Goal: Task Accomplishment & Management: Use online tool/utility

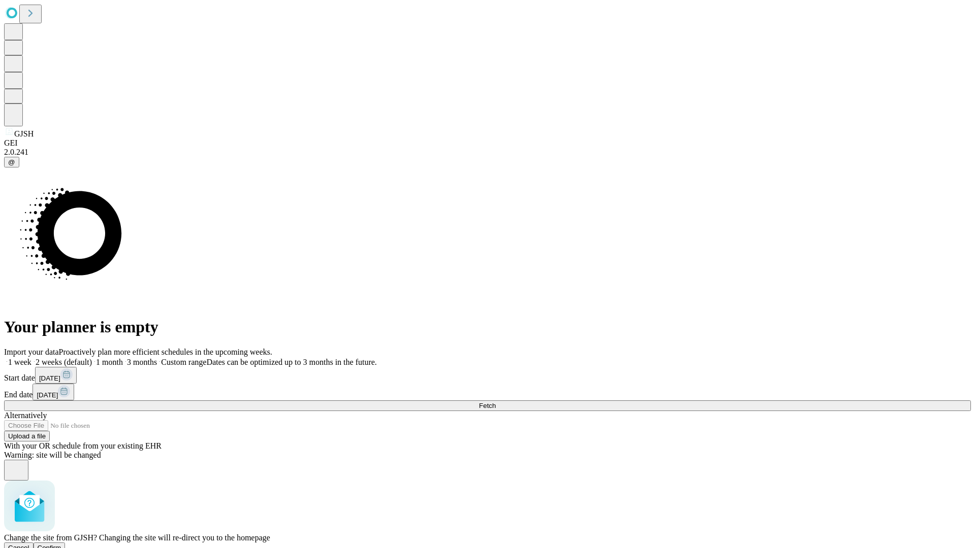
click at [61, 544] on span "Confirm" at bounding box center [50, 548] width 24 height 8
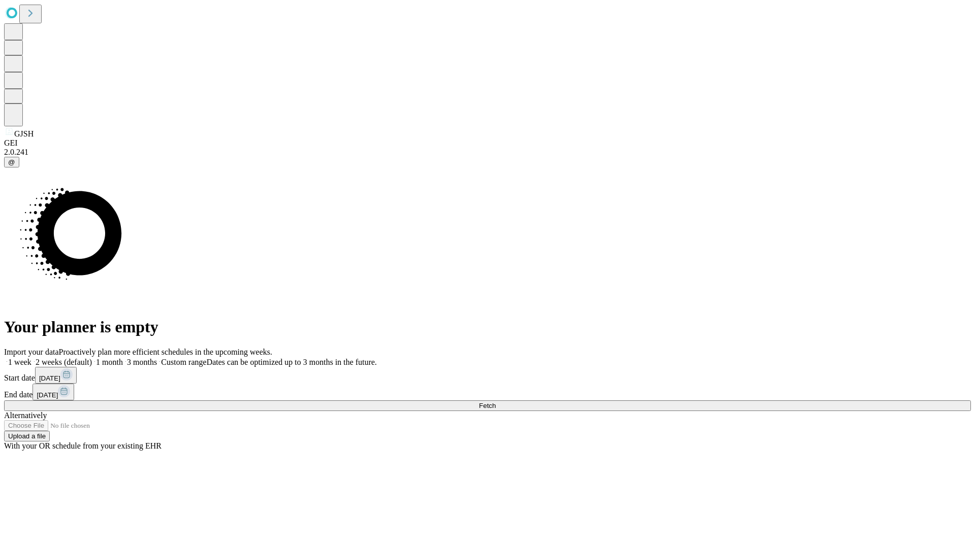
click at [31, 358] on label "1 week" at bounding box center [17, 362] width 27 height 9
click at [495, 402] on span "Fetch" at bounding box center [487, 406] width 17 height 8
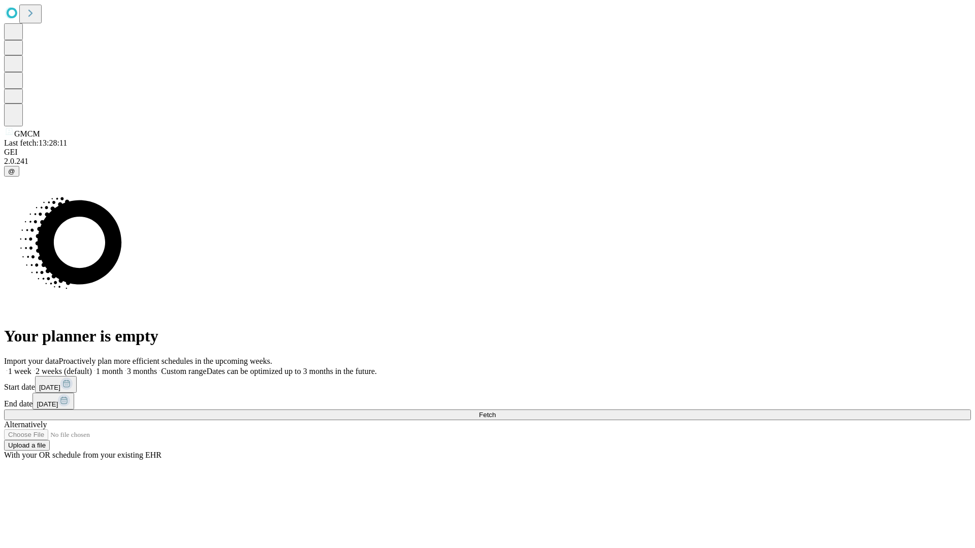
click at [31, 367] on label "1 week" at bounding box center [17, 371] width 27 height 9
click at [495, 411] on span "Fetch" at bounding box center [487, 415] width 17 height 8
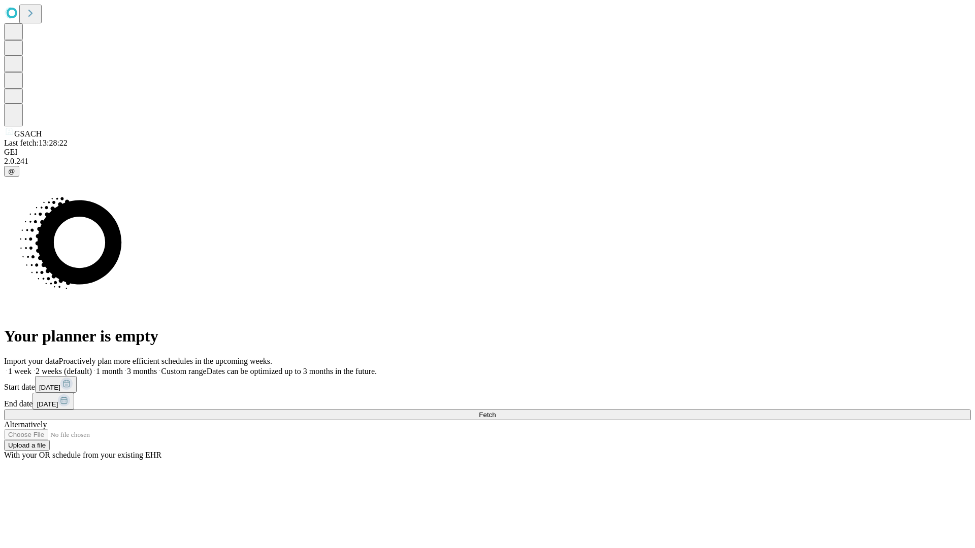
click at [495, 411] on span "Fetch" at bounding box center [487, 415] width 17 height 8
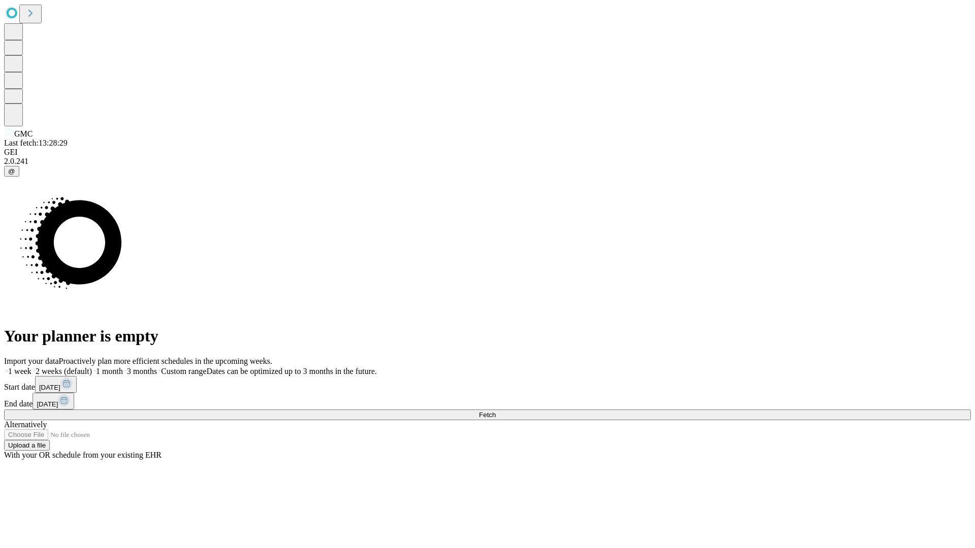
click at [31, 367] on label "1 week" at bounding box center [17, 371] width 27 height 9
click at [495, 411] on span "Fetch" at bounding box center [487, 415] width 17 height 8
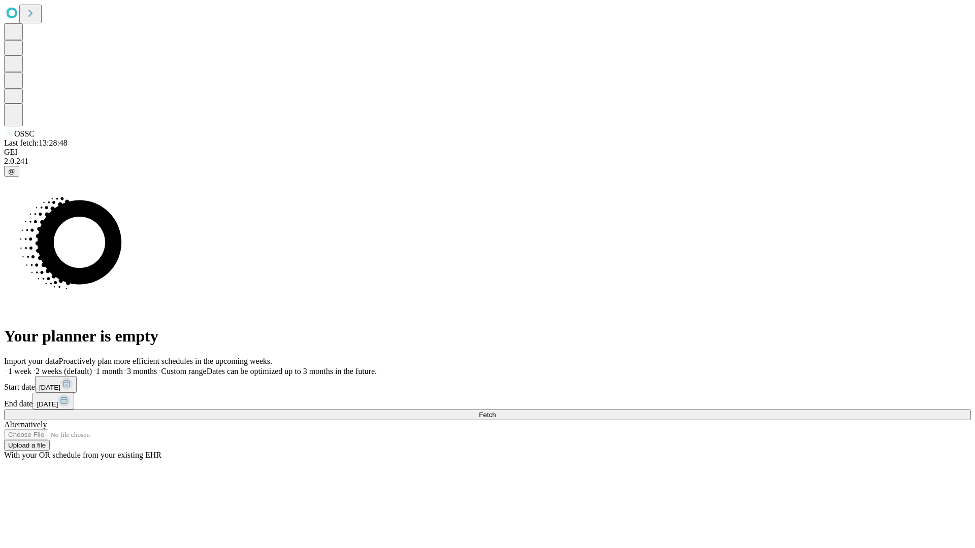
click at [31, 367] on label "1 week" at bounding box center [17, 371] width 27 height 9
click at [495, 411] on span "Fetch" at bounding box center [487, 415] width 17 height 8
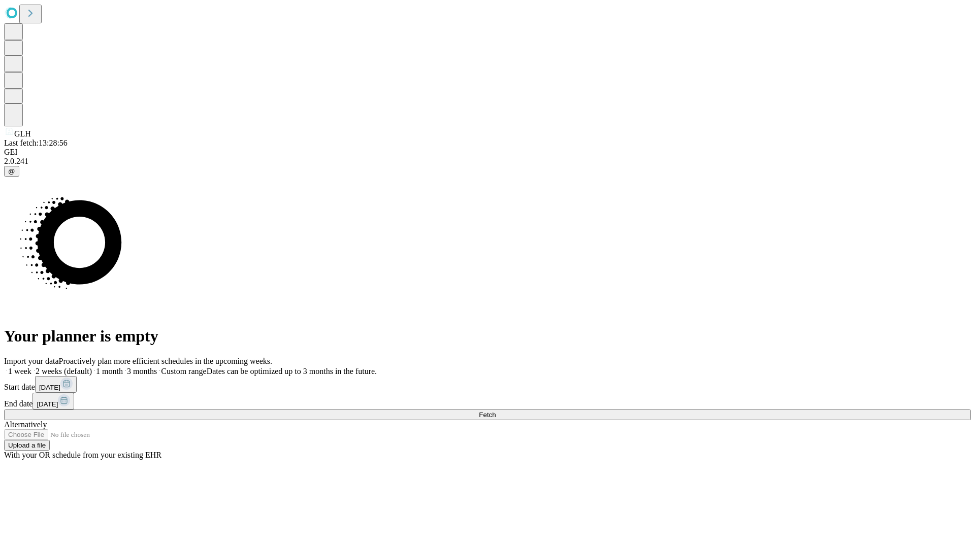
click at [31, 367] on label "1 week" at bounding box center [17, 371] width 27 height 9
click at [495, 411] on span "Fetch" at bounding box center [487, 415] width 17 height 8
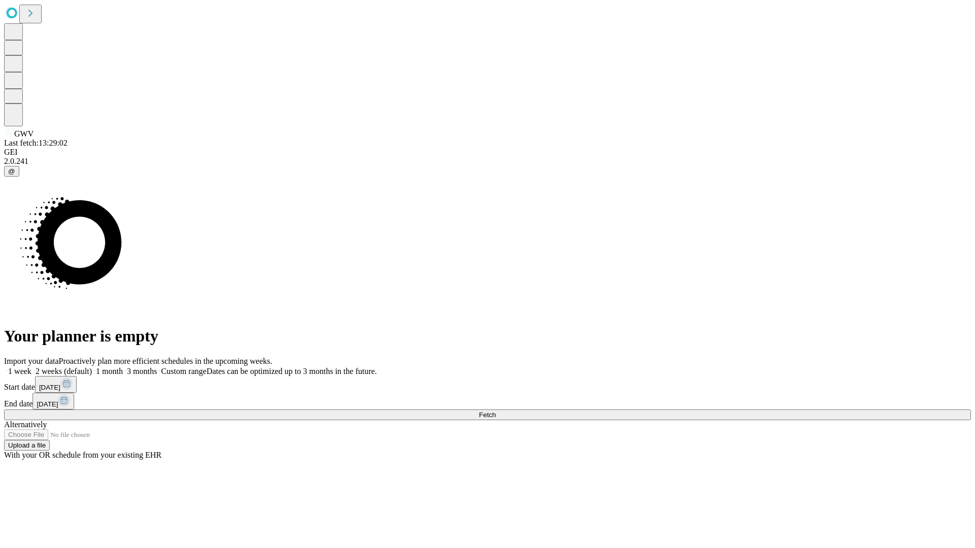
click at [31, 367] on label "1 week" at bounding box center [17, 371] width 27 height 9
click at [495, 411] on span "Fetch" at bounding box center [487, 415] width 17 height 8
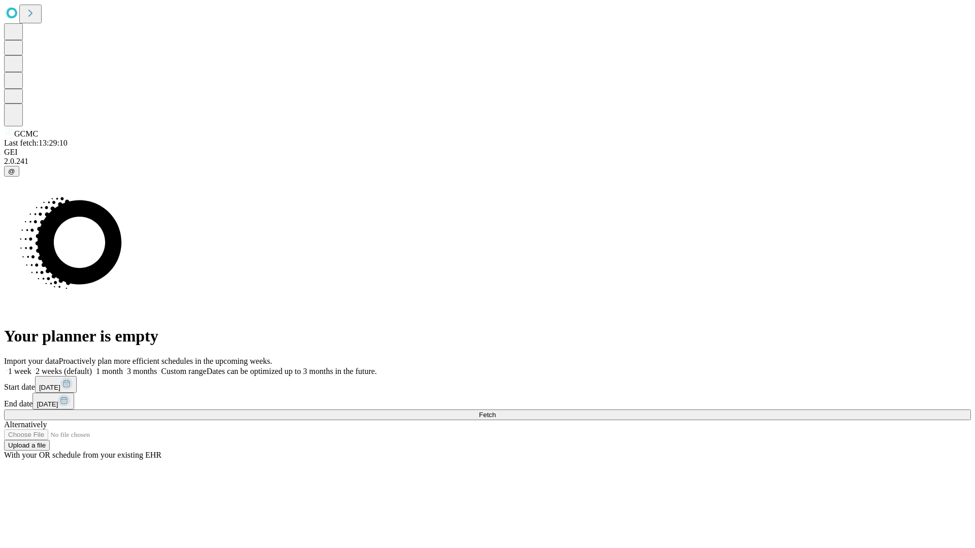
click at [31, 367] on label "1 week" at bounding box center [17, 371] width 27 height 9
click at [495, 411] on span "Fetch" at bounding box center [487, 415] width 17 height 8
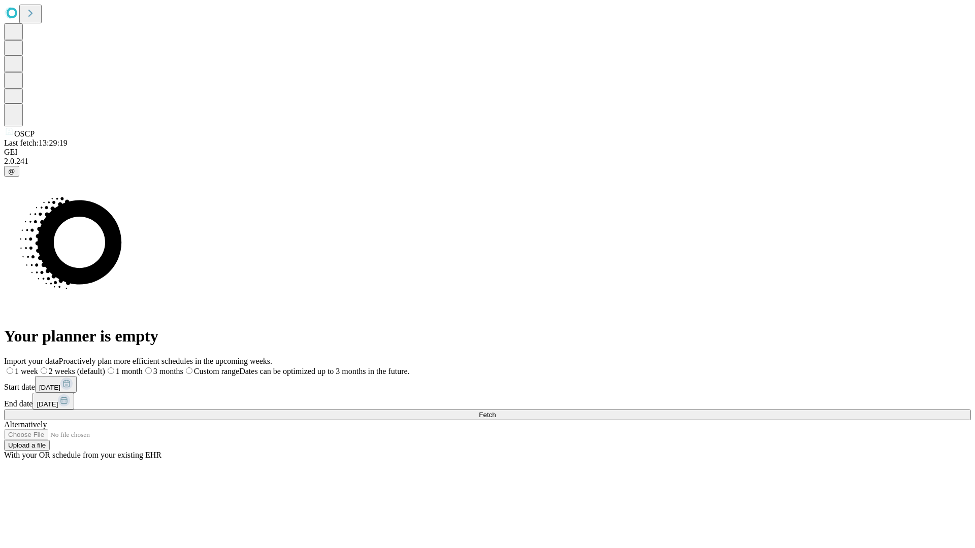
click at [38, 367] on label "1 week" at bounding box center [21, 371] width 34 height 9
click at [495, 411] on span "Fetch" at bounding box center [487, 415] width 17 height 8
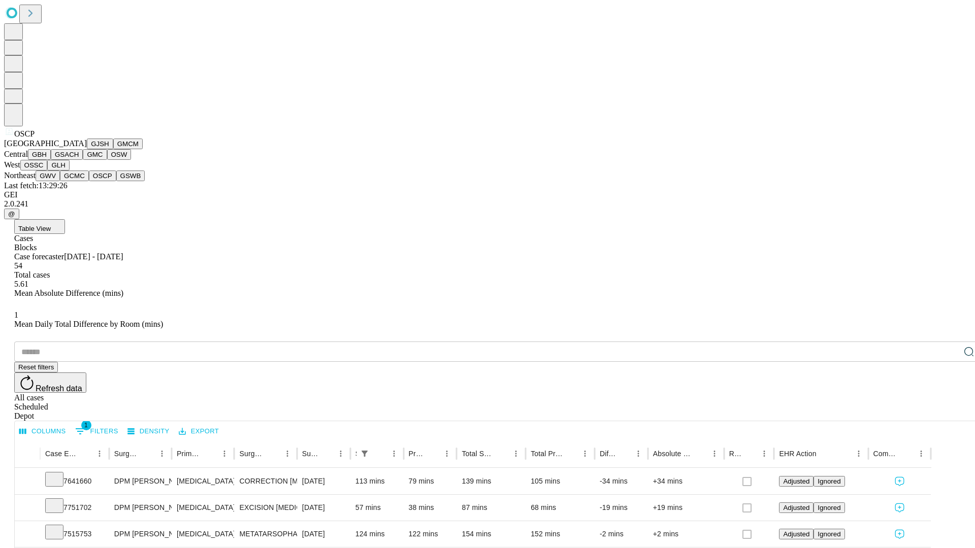
click at [116, 181] on button "GSWB" at bounding box center [130, 176] width 29 height 11
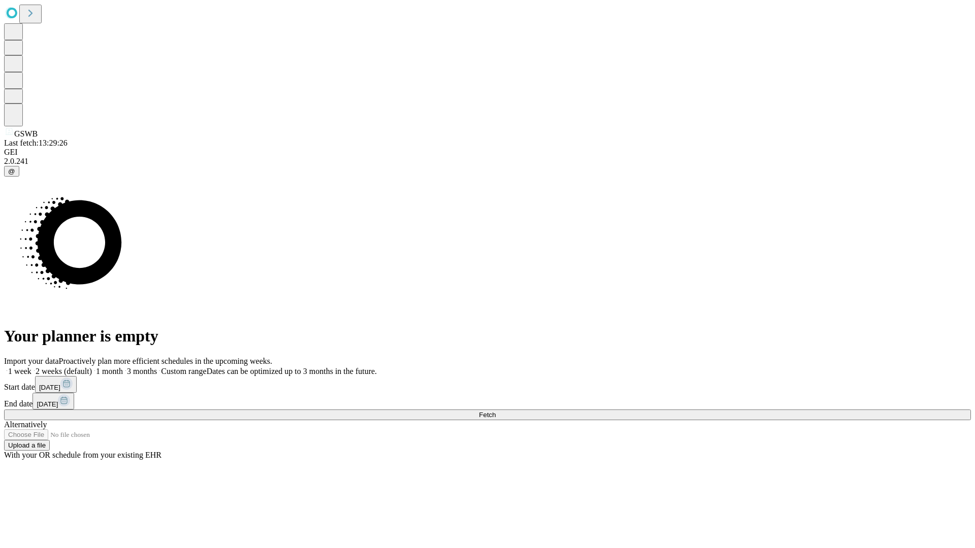
click at [31, 367] on label "1 week" at bounding box center [17, 371] width 27 height 9
click at [495, 411] on span "Fetch" at bounding box center [487, 415] width 17 height 8
